Goal: Task Accomplishment & Management: Use online tool/utility

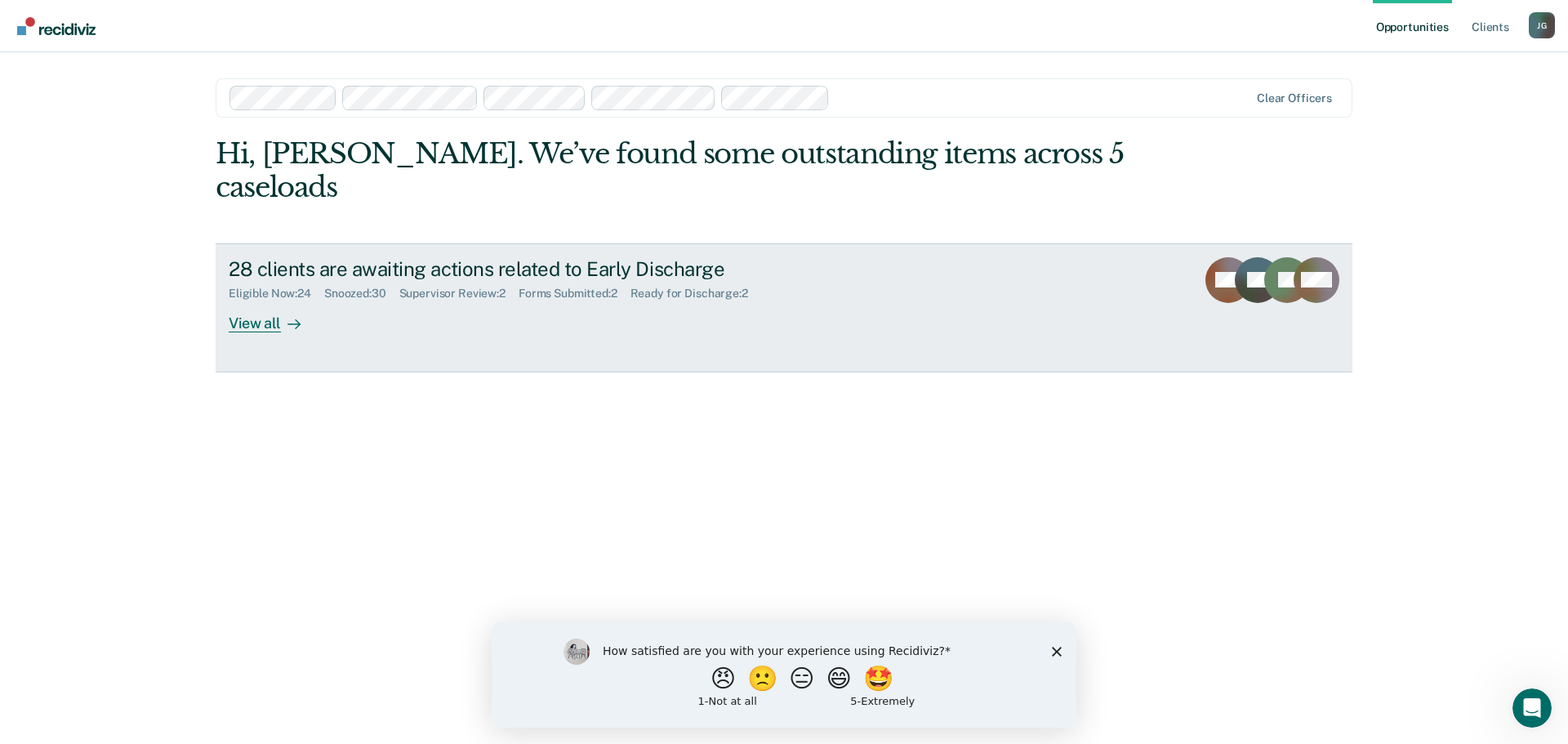
click at [281, 313] on div at bounding box center [290, 322] width 19 height 19
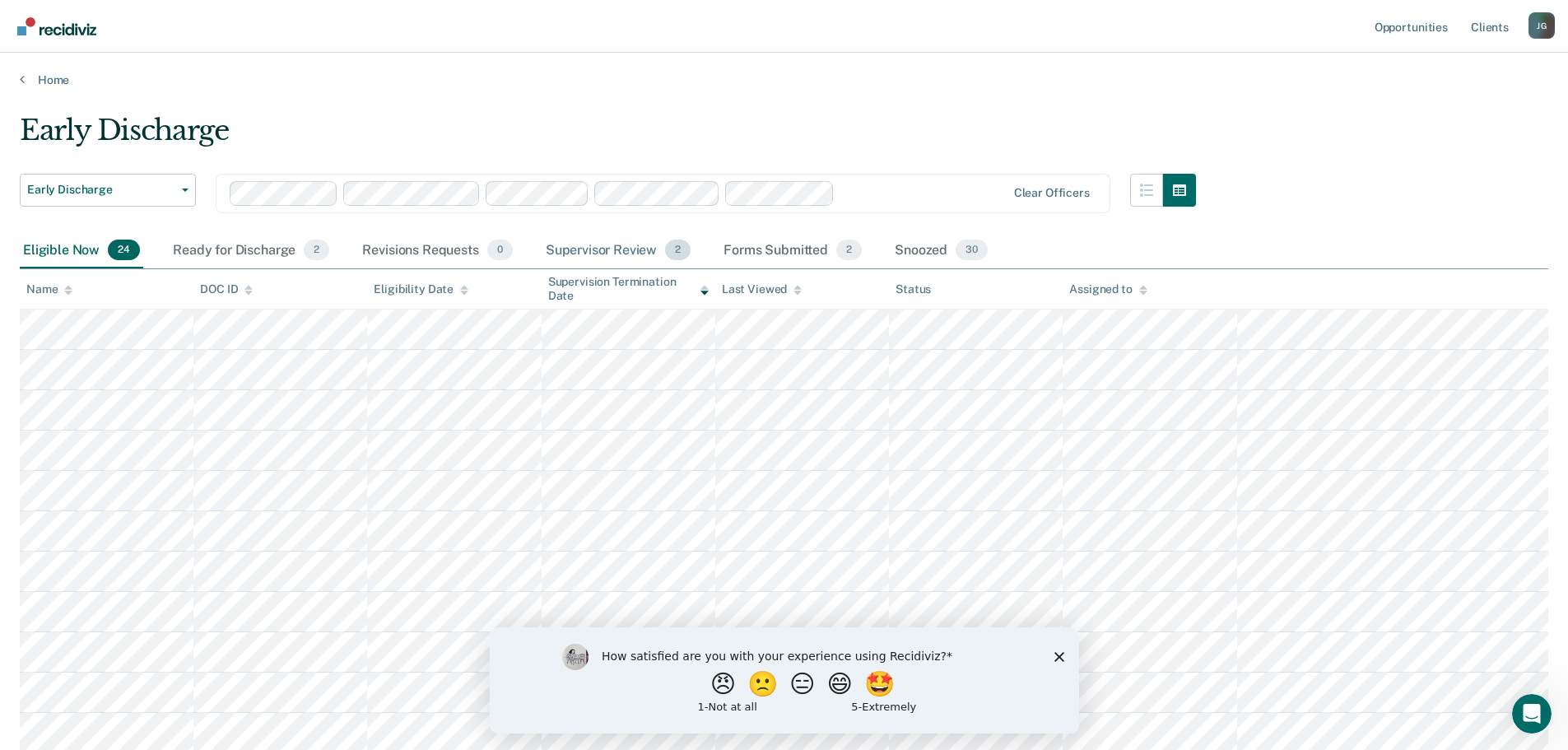
click at [610, 244] on div "Supervisor Review 2" at bounding box center [618, 251] width 152 height 36
